Goal: Browse casually

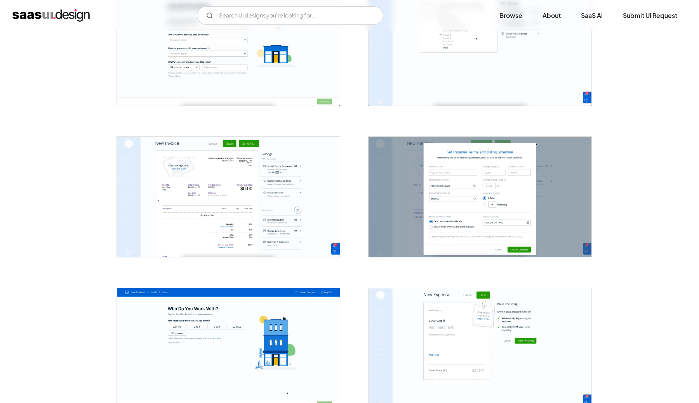
scroll to position [811, 0]
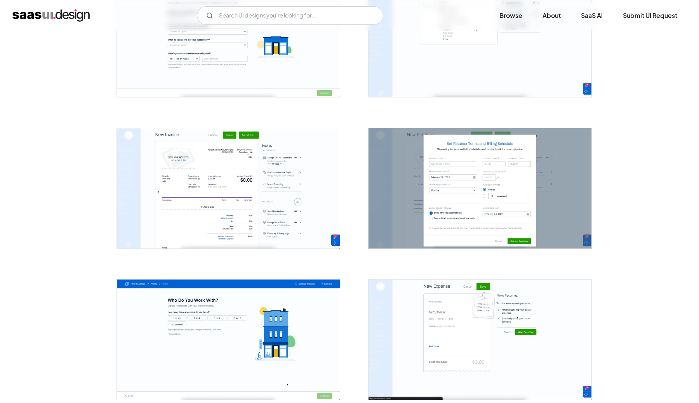
click at [254, 179] on img "open lightbox" at bounding box center [228, 188] width 223 height 120
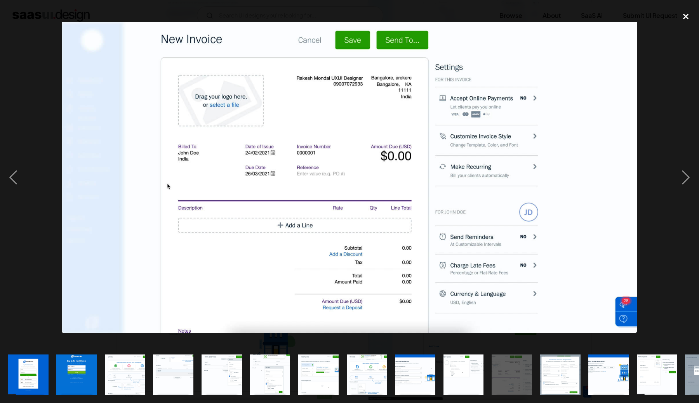
click at [687, 18] on div "close lightbox" at bounding box center [686, 16] width 26 height 17
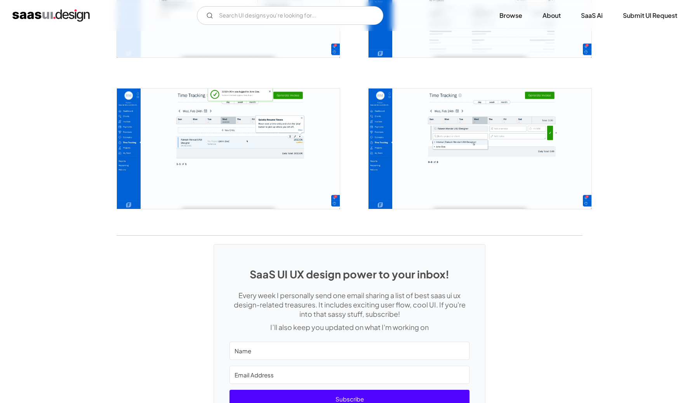
scroll to position [1694, 0]
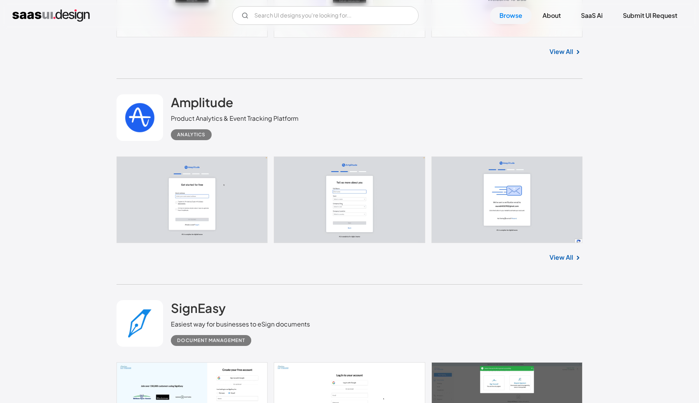
scroll to position [2075, 0]
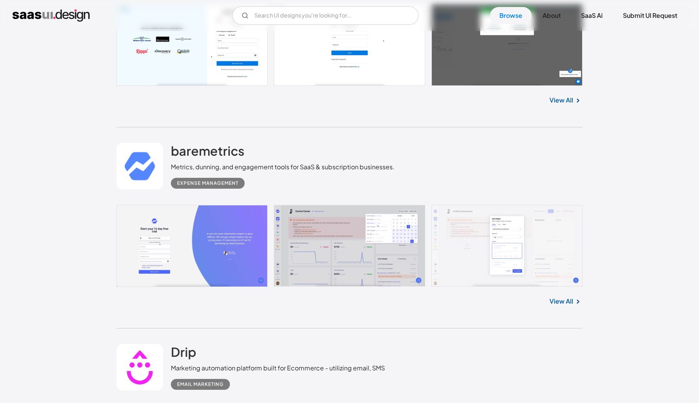
scroll to position [2426, 0]
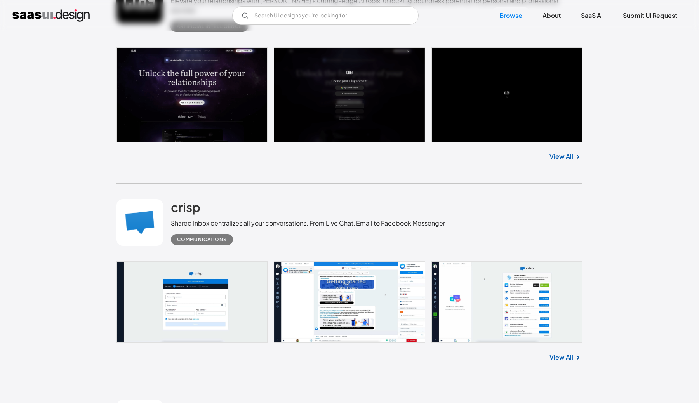
scroll to position [3776, 0]
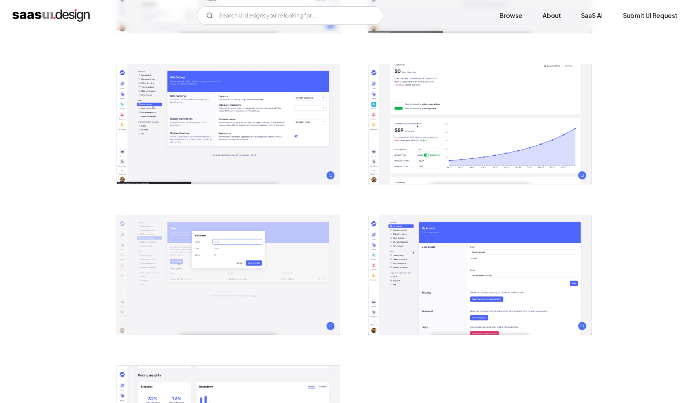
scroll to position [1062, 0]
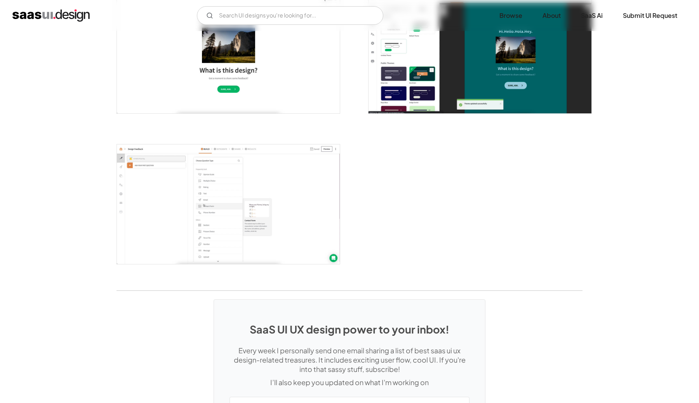
scroll to position [1987, 0]
